Goal: Transaction & Acquisition: Purchase product/service

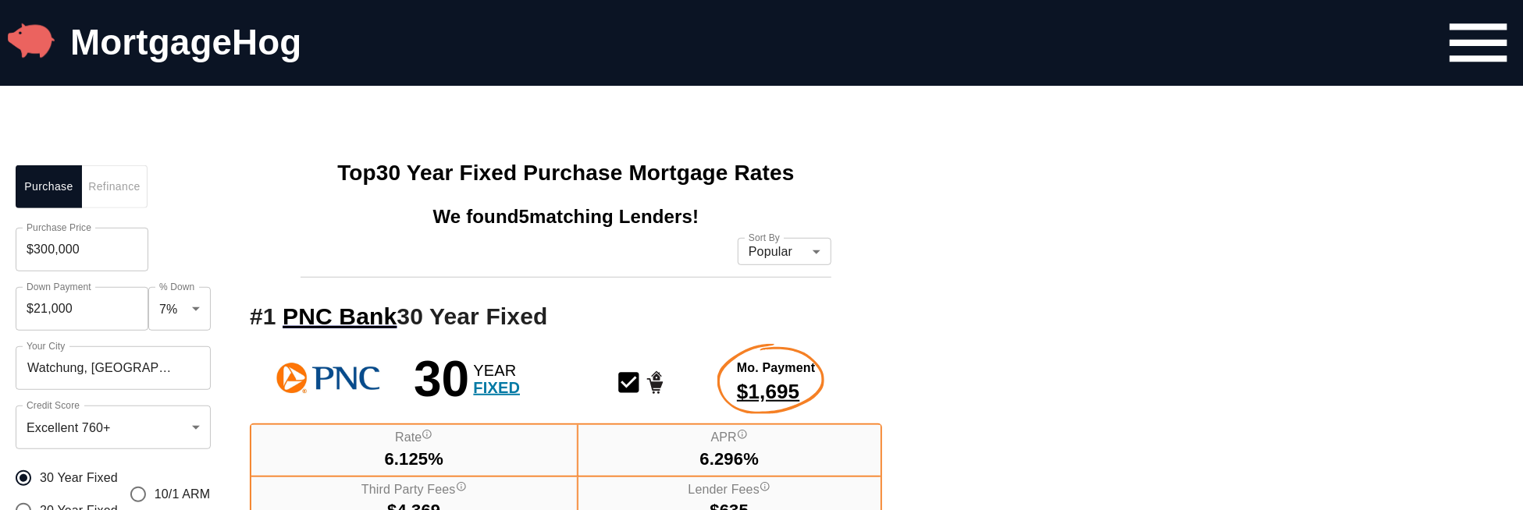
scroll to position [624, 0]
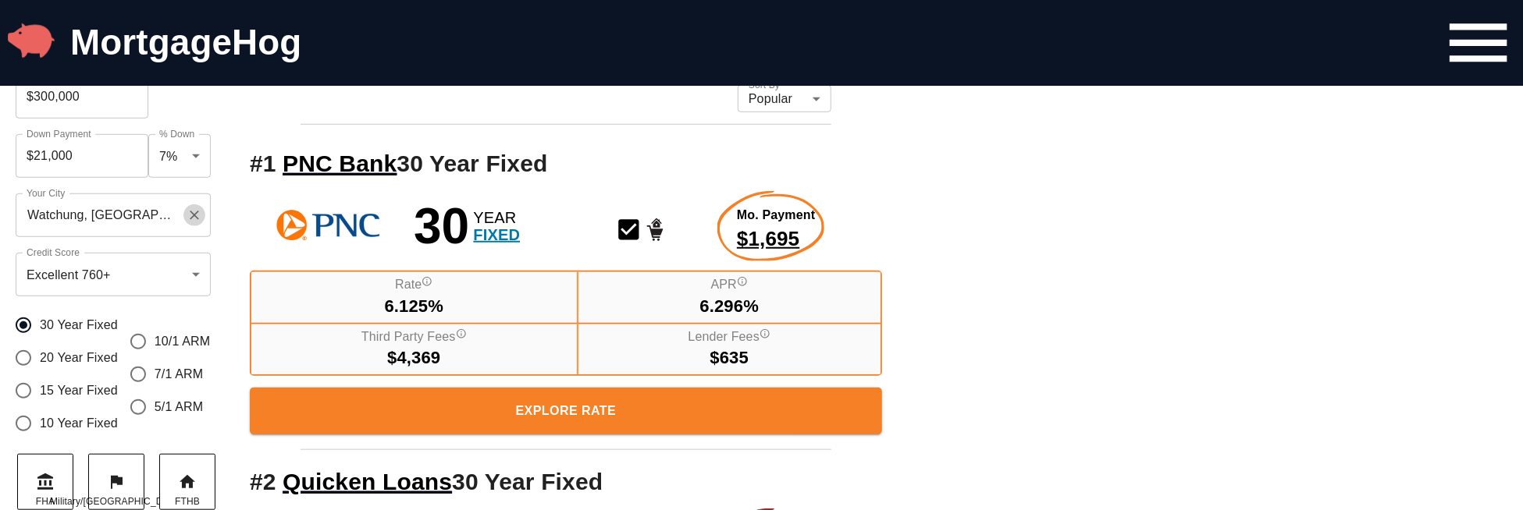
click at [189, 215] on icon "Clear" at bounding box center [195, 216] width 16 height 16
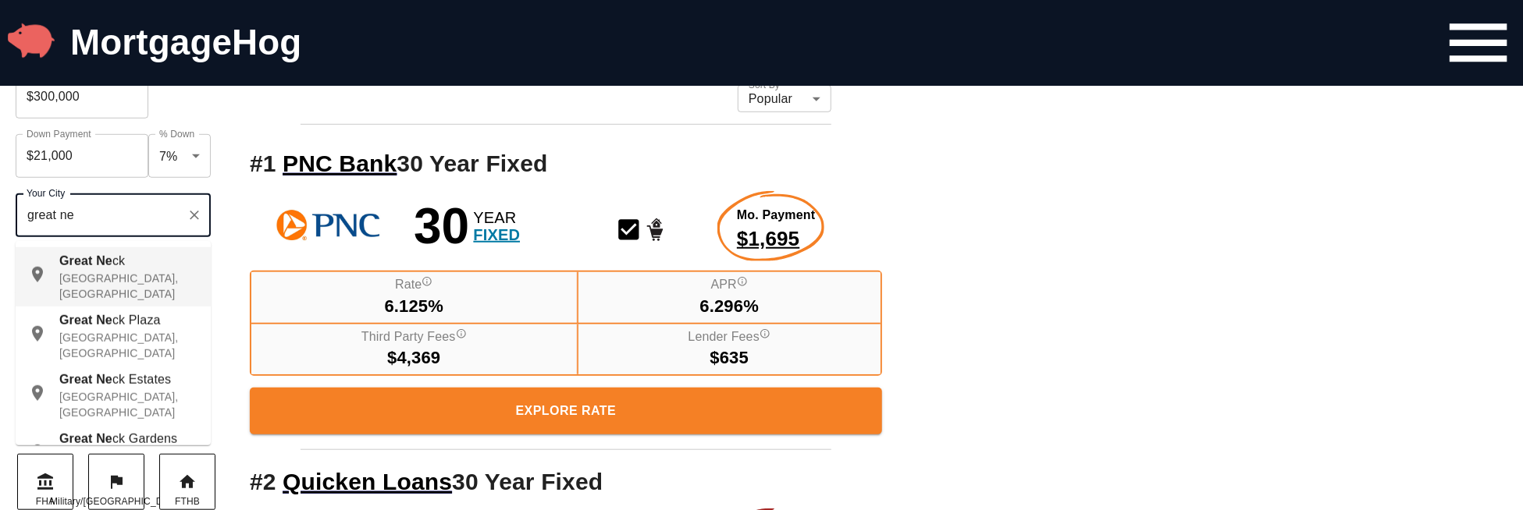
click at [101, 276] on p "[GEOGRAPHIC_DATA], [GEOGRAPHIC_DATA]" at bounding box center [128, 286] width 139 height 31
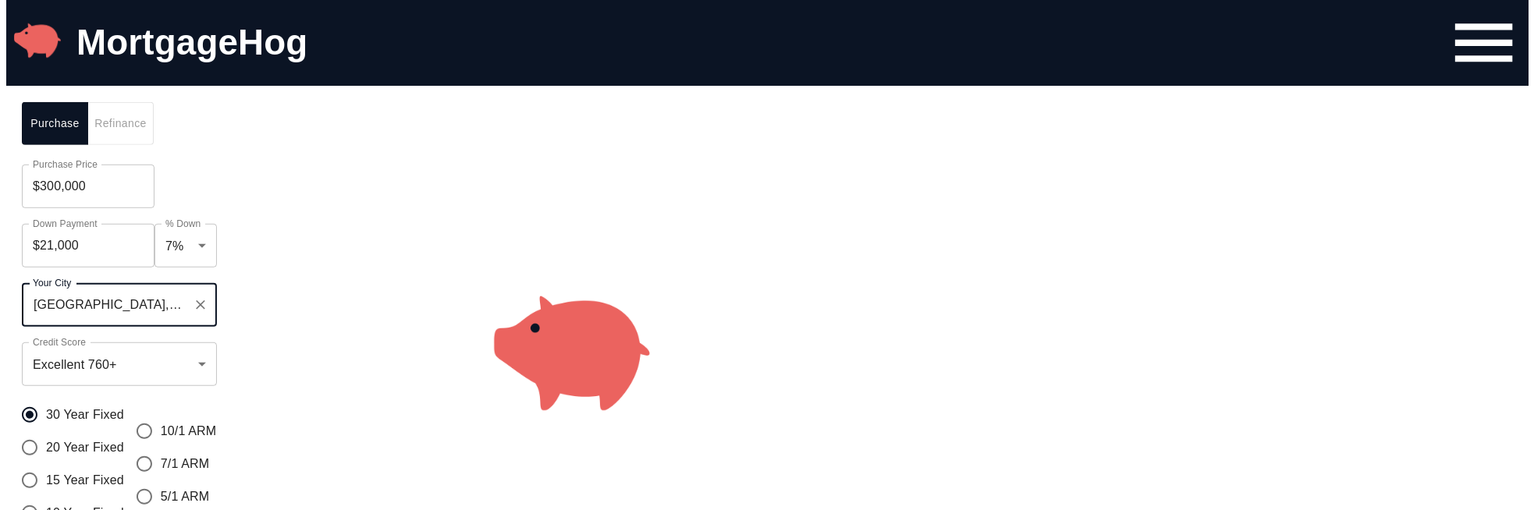
scroll to position [534, 0]
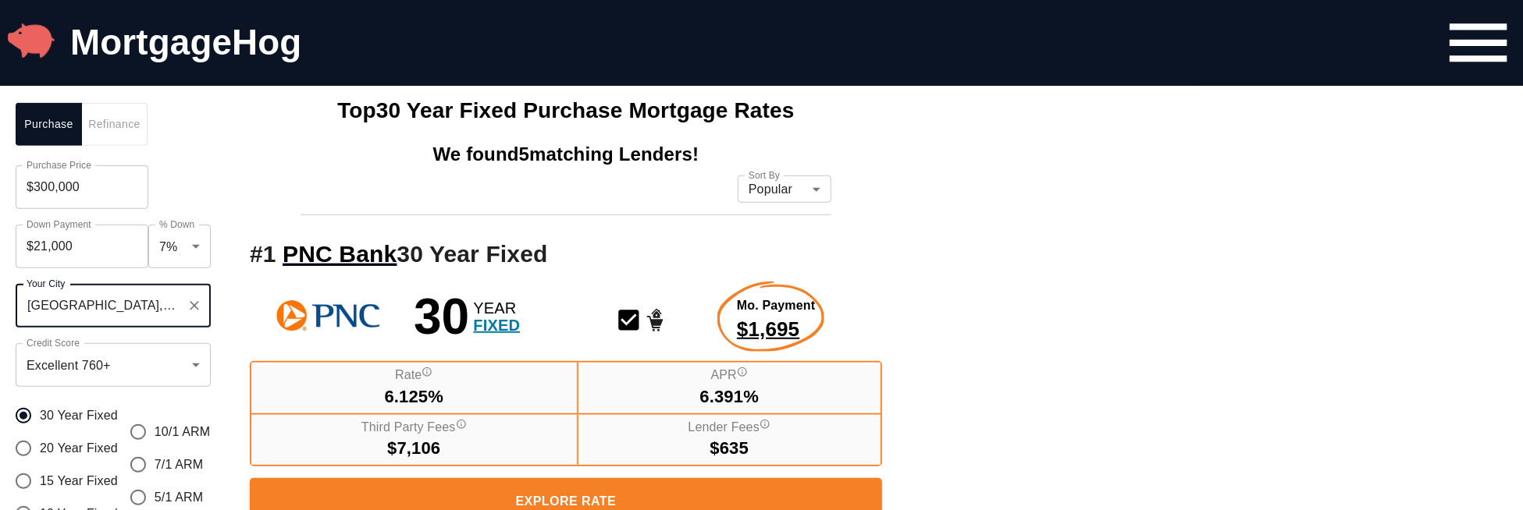
type input "[GEOGRAPHIC_DATA], [GEOGRAPHIC_DATA], [GEOGRAPHIC_DATA]"
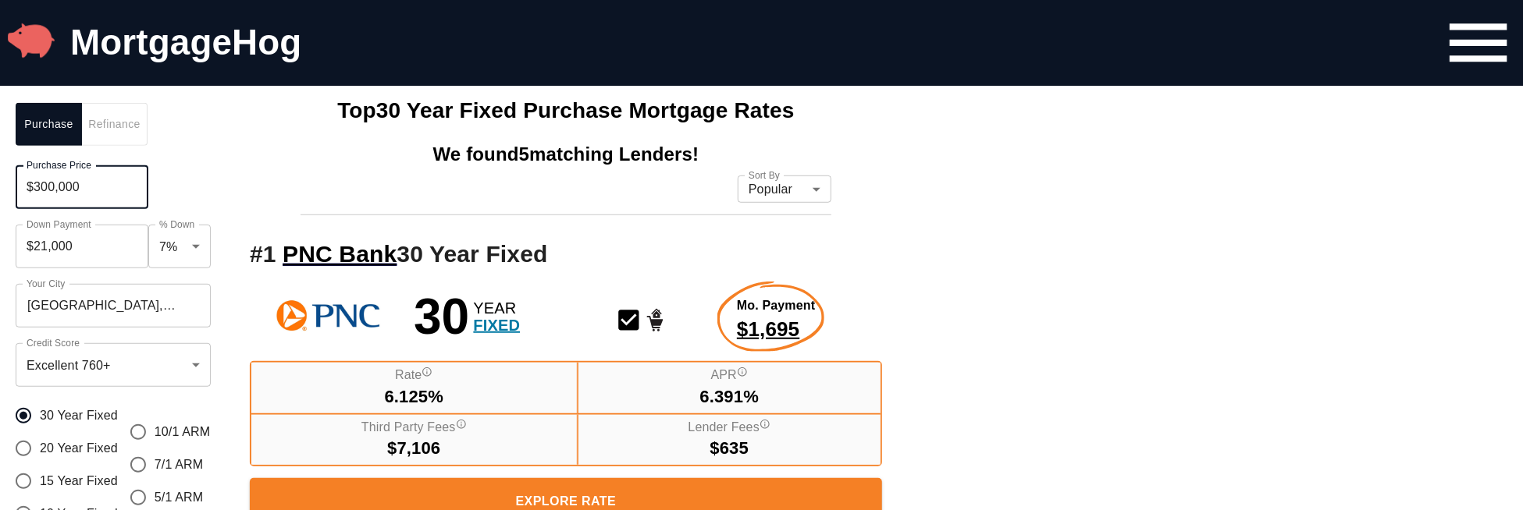
drag, startPoint x: 101, startPoint y: 196, endPoint x: 0, endPoint y: 182, distance: 101.7
type input "$650,000"
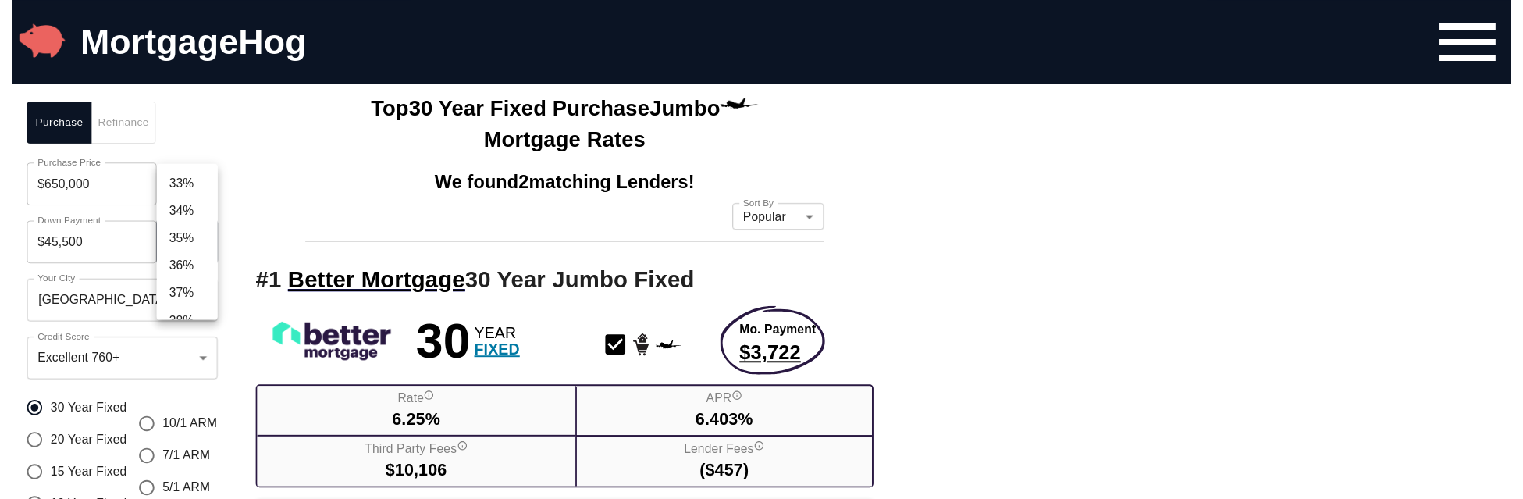
scroll to position [968, 0]
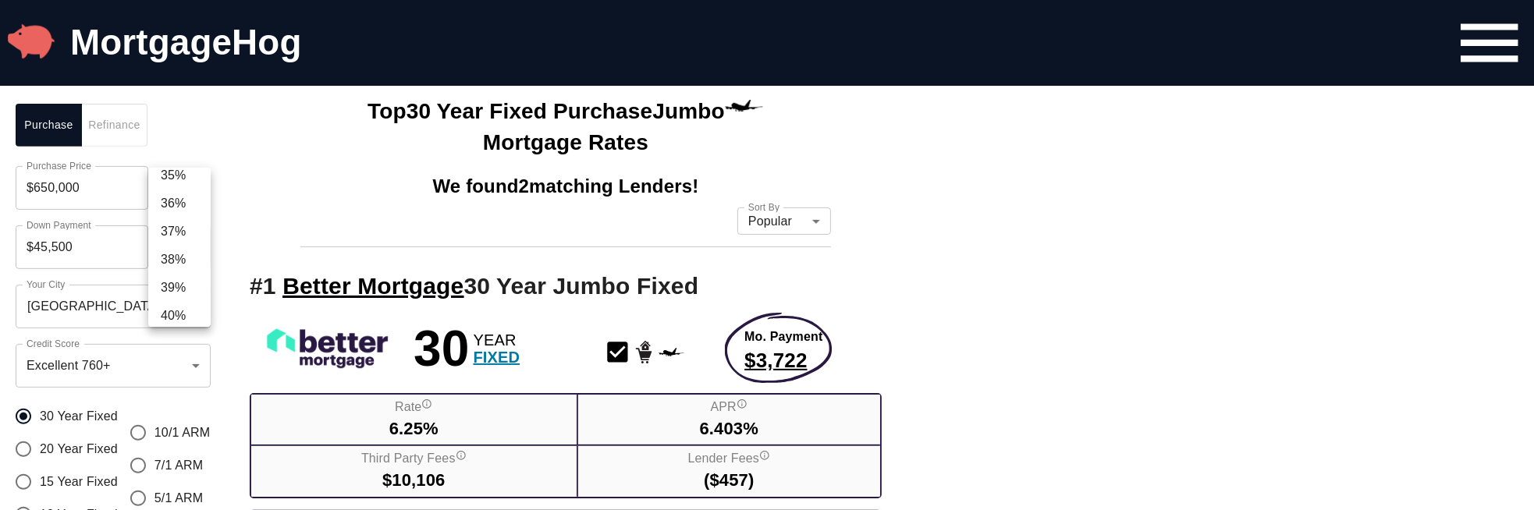
click at [185, 311] on li "40%" at bounding box center [179, 316] width 62 height 28
type input "$260,000"
type input "0.4"
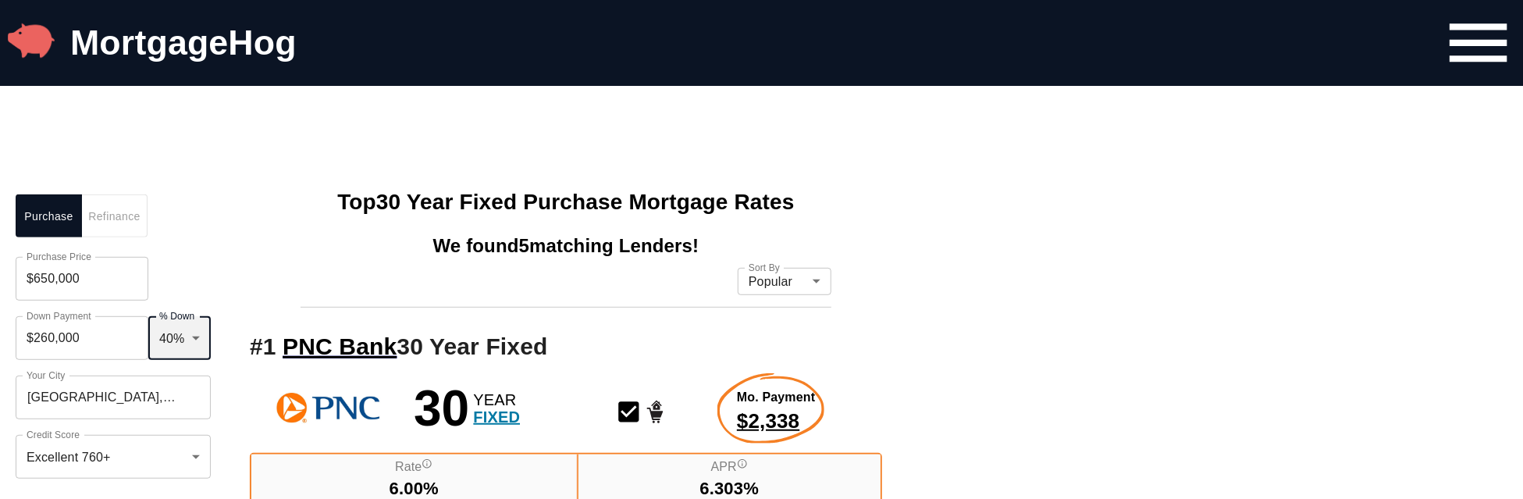
scroll to position [378, 0]
